Goal: Navigation & Orientation: Find specific page/section

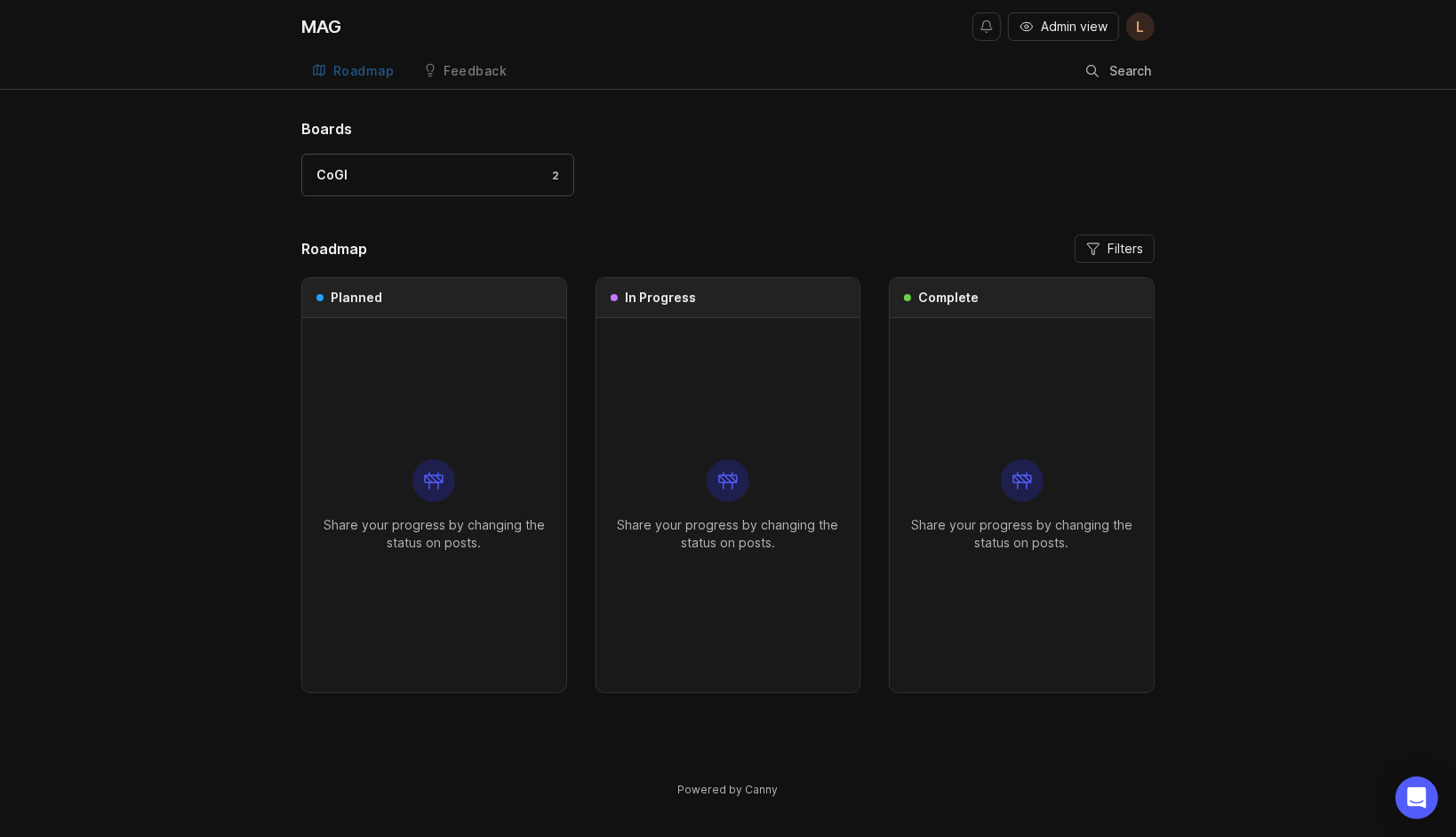
click at [480, 67] on div "Feedback" at bounding box center [476, 71] width 63 height 13
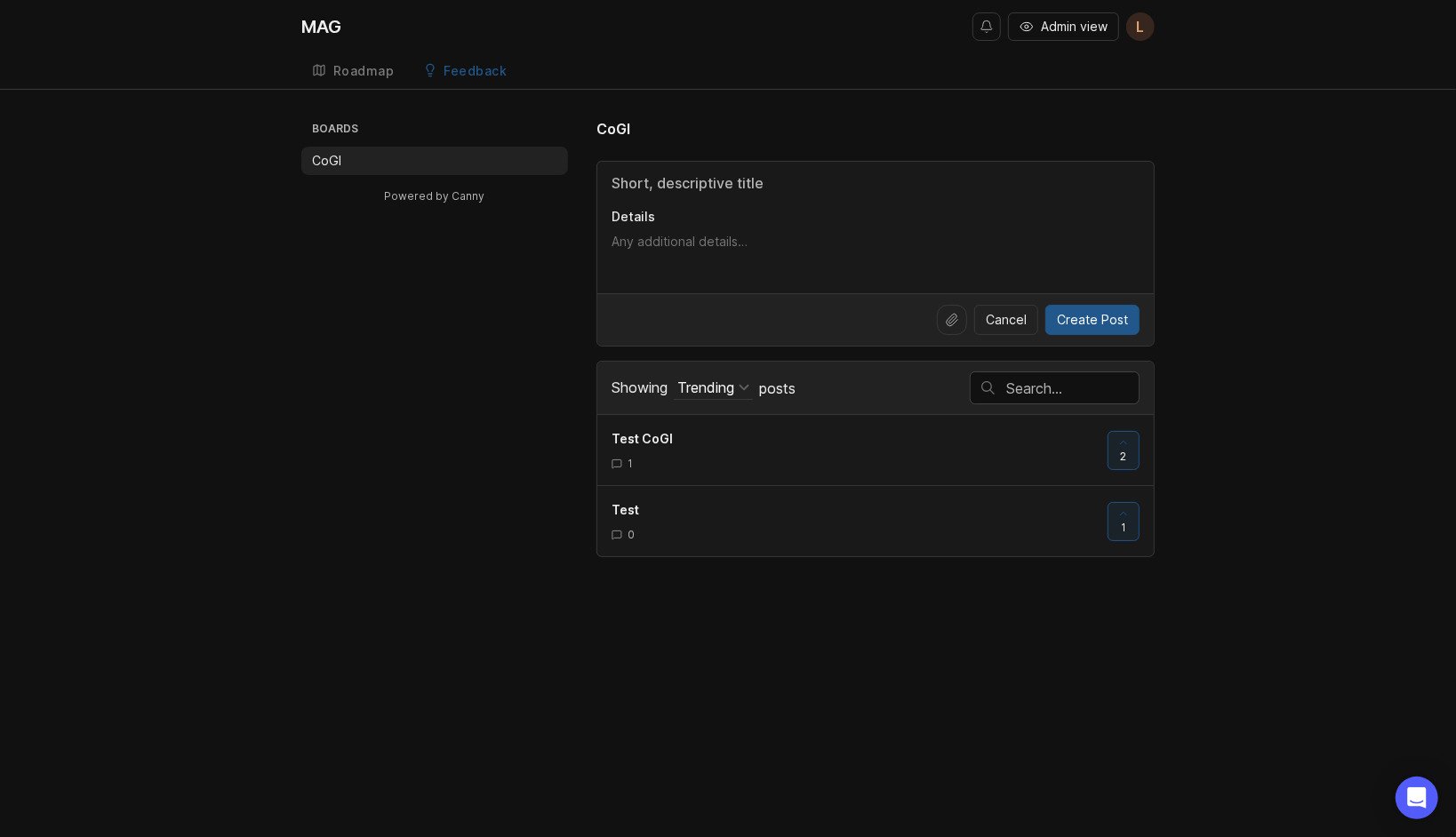
click at [357, 71] on div "Roadmap" at bounding box center [364, 71] width 61 height 13
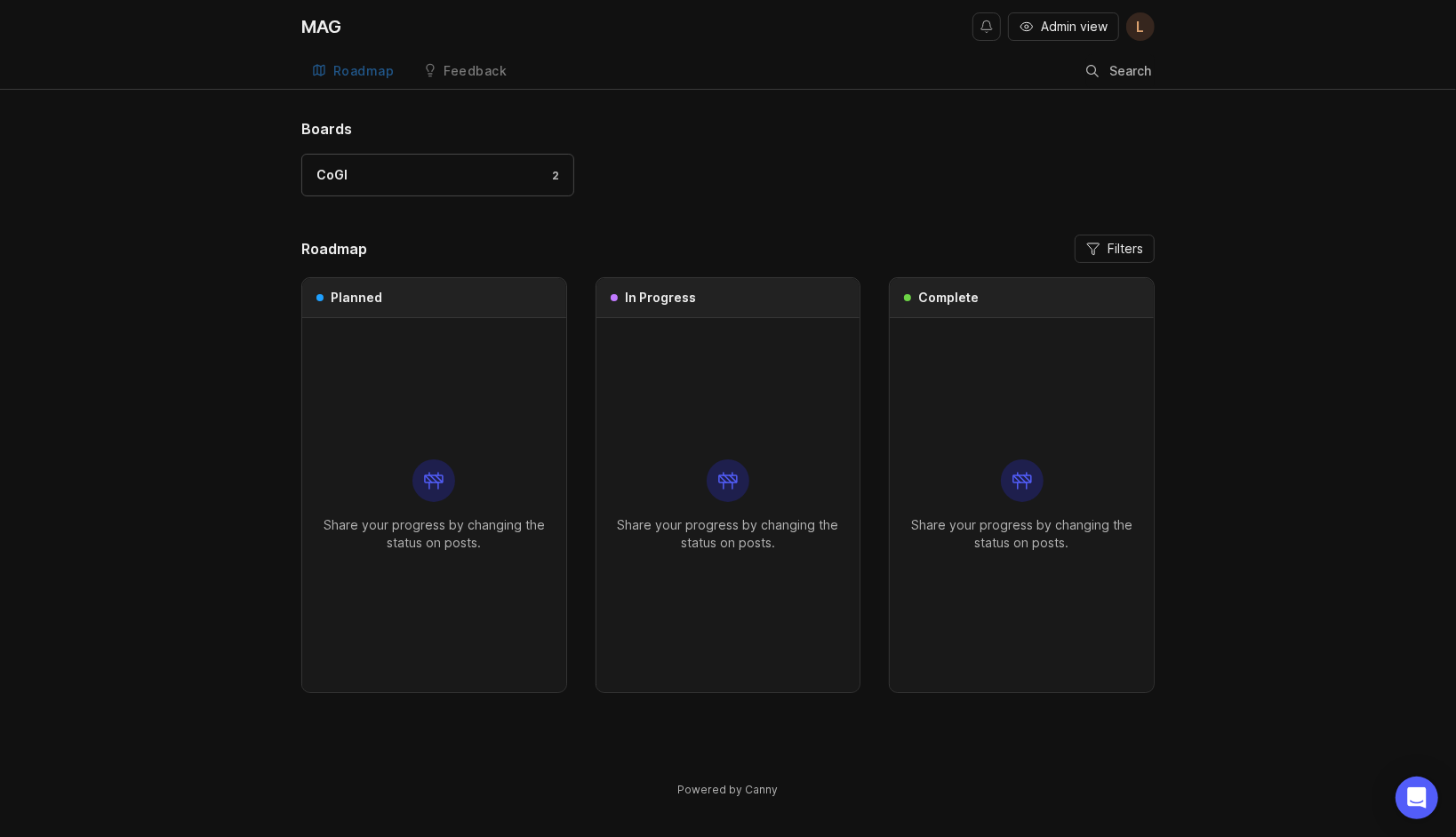
click at [477, 66] on div "Feedback" at bounding box center [476, 71] width 63 height 13
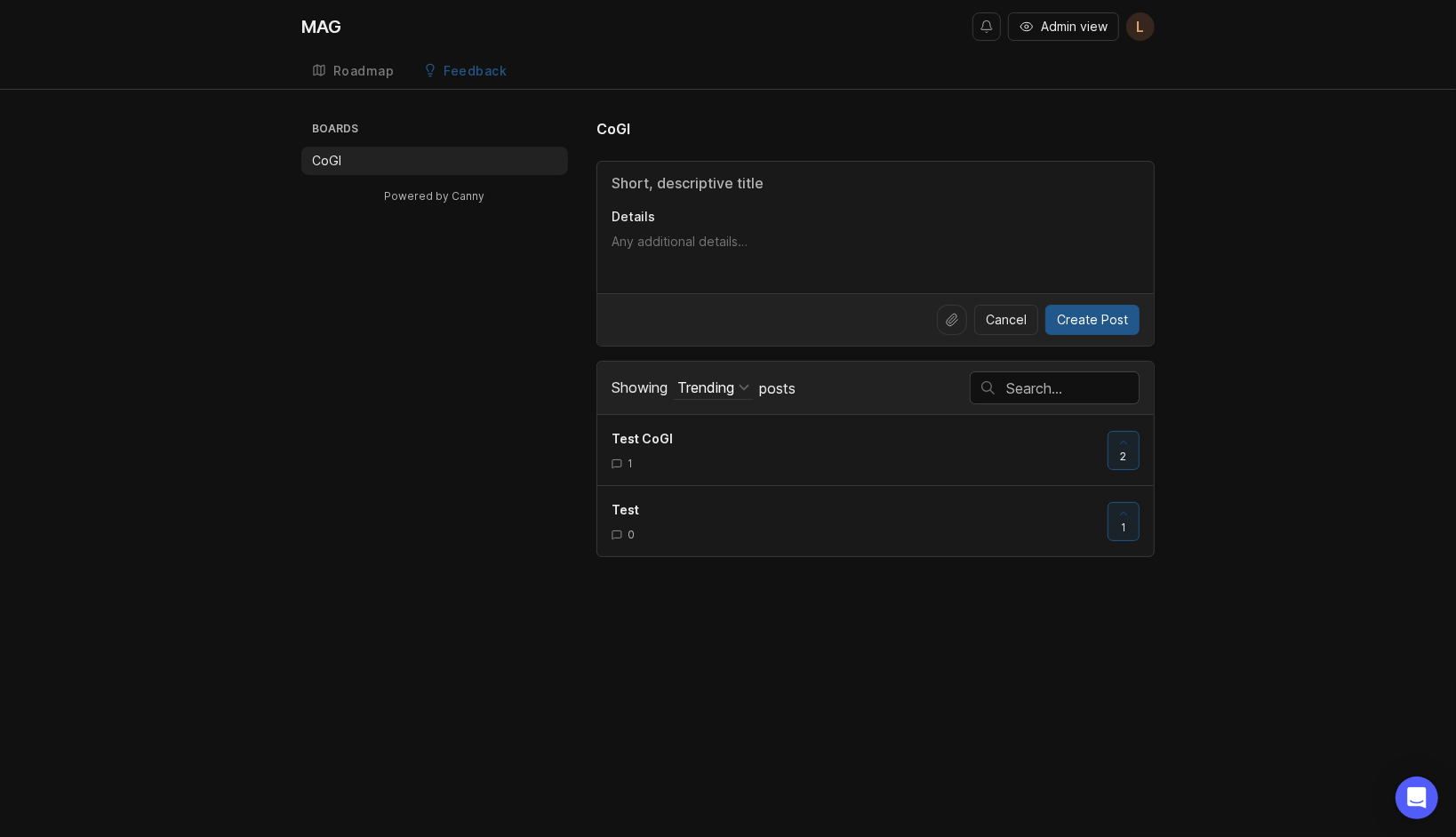
click at [657, 462] on div "1" at bounding box center [852, 462] width 481 height 15
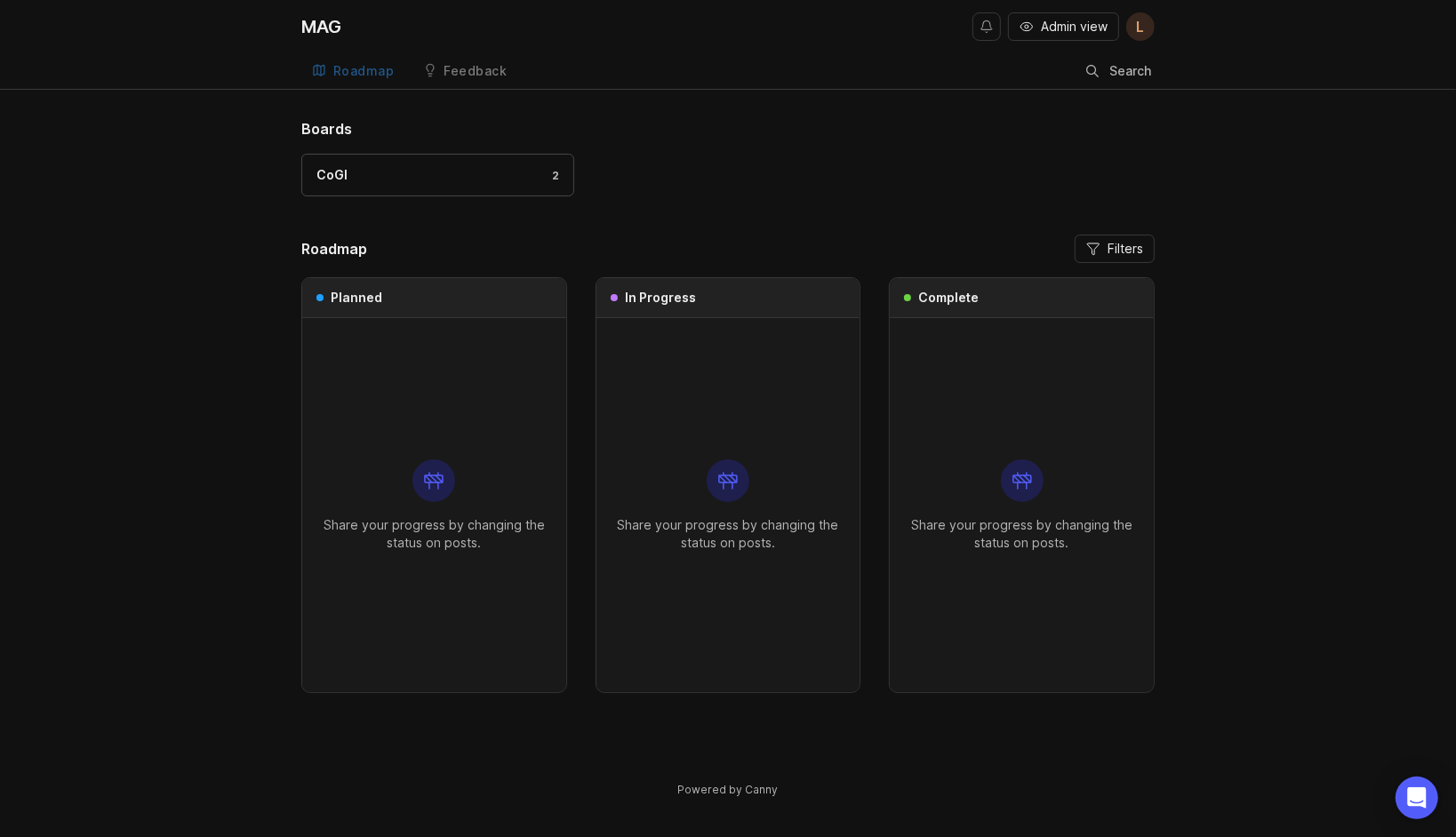
click at [468, 83] on link "Feedback" at bounding box center [465, 71] width 106 height 37
